Goal: Task Accomplishment & Management: Manage account settings

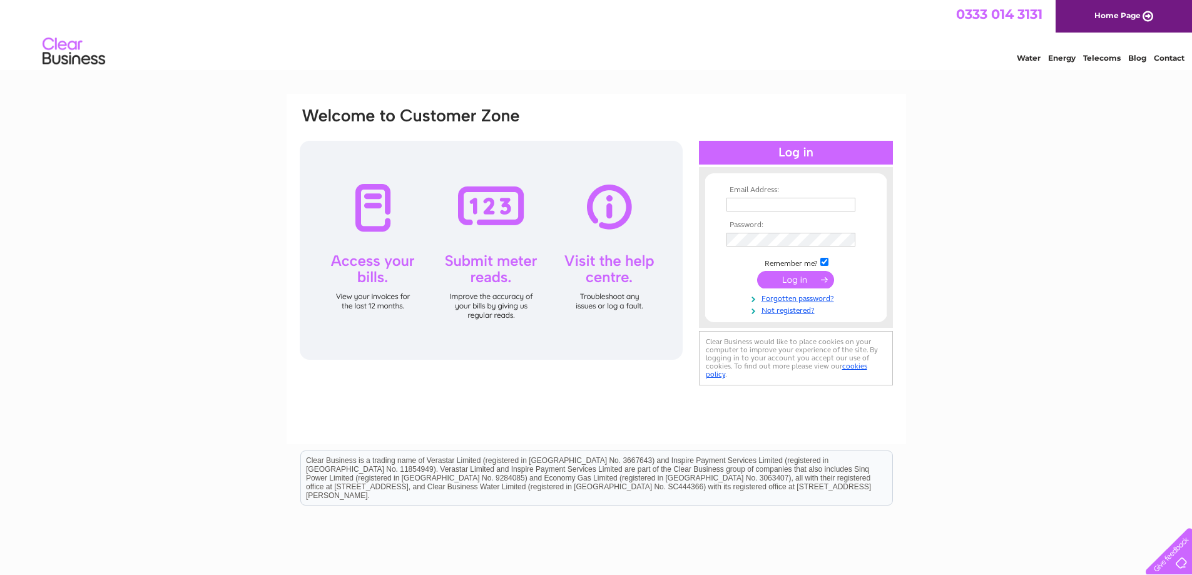
type input "fabtechscotland@btconnect.com"
click at [783, 276] on input "submit" at bounding box center [795, 280] width 77 height 18
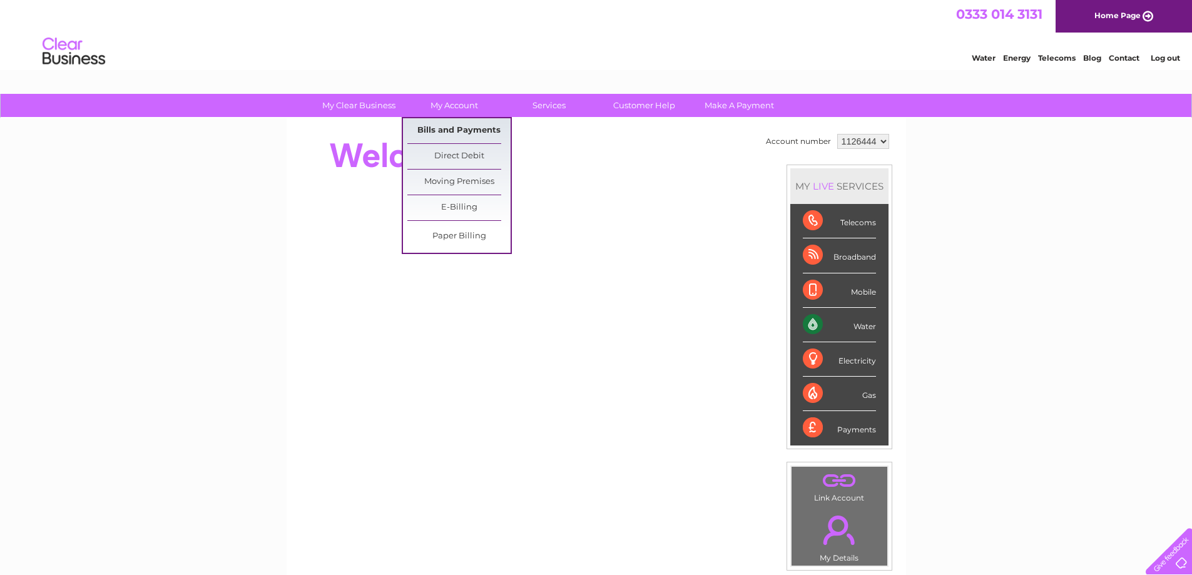
click at [450, 124] on link "Bills and Payments" at bounding box center [458, 130] width 103 height 25
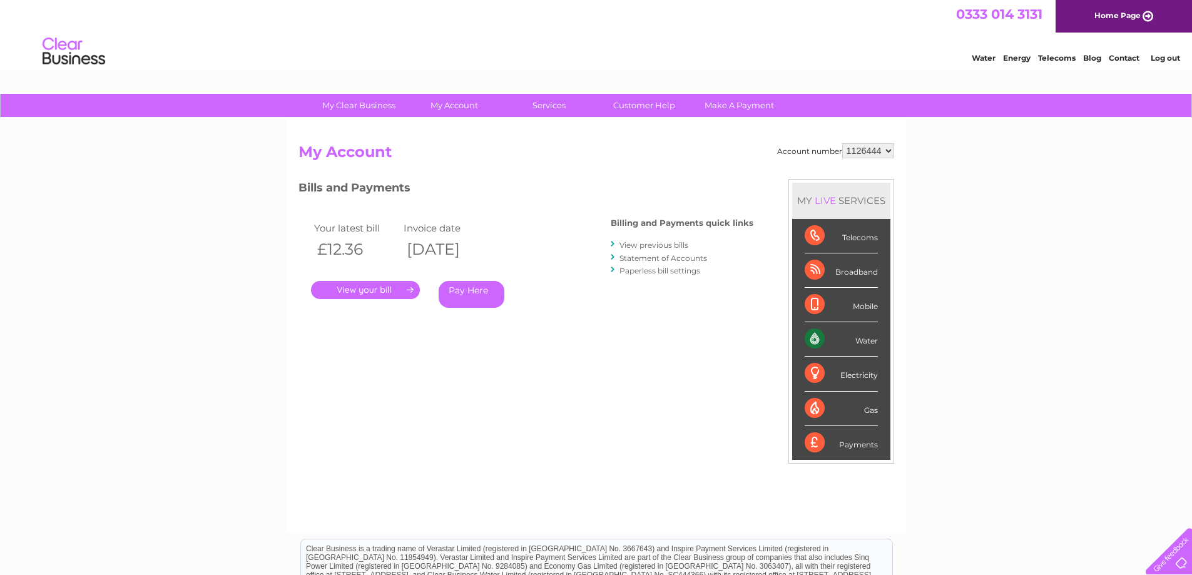
click at [363, 283] on link "." at bounding box center [365, 290] width 109 height 18
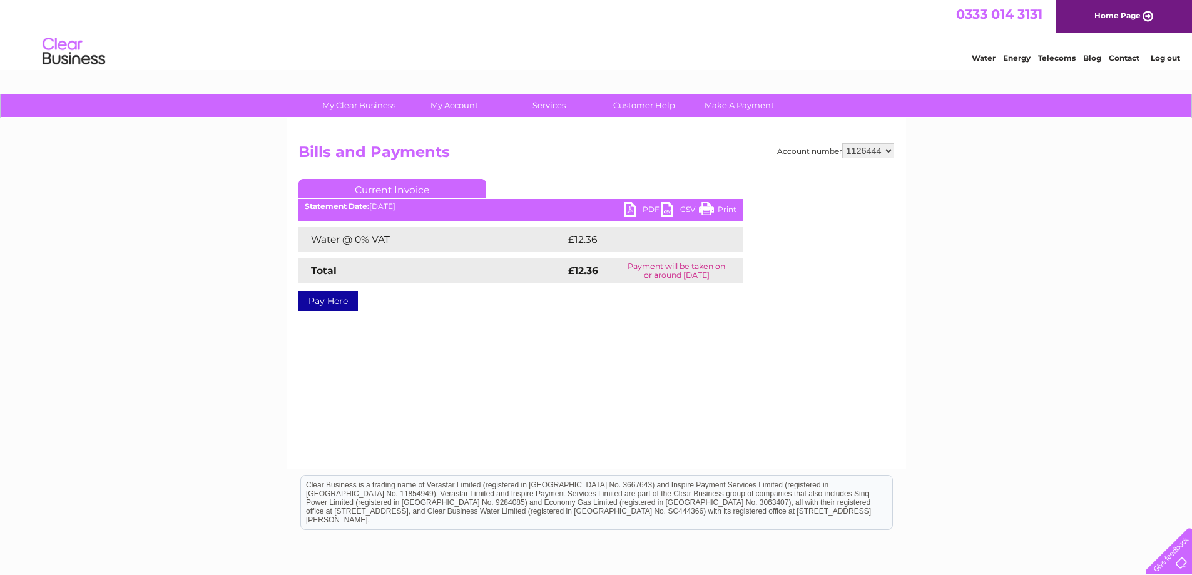
click at [641, 209] on link "PDF" at bounding box center [643, 211] width 38 height 18
